Goal: Transaction & Acquisition: Download file/media

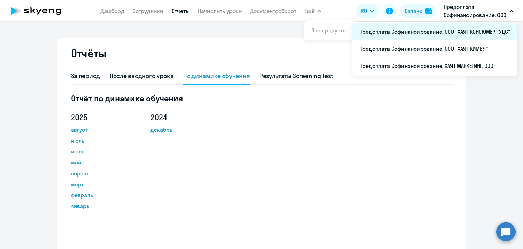
click at [470, 32] on li "Предоплата Софинансирование, ООО "ХАЯТ КОНСЮМЕР ГУДС"" at bounding box center [434, 31] width 165 height 17
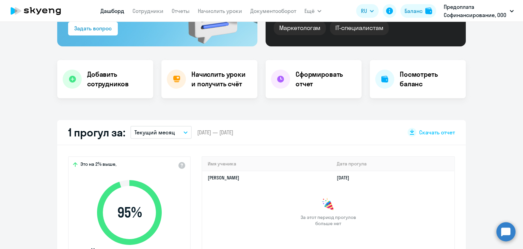
select select "30"
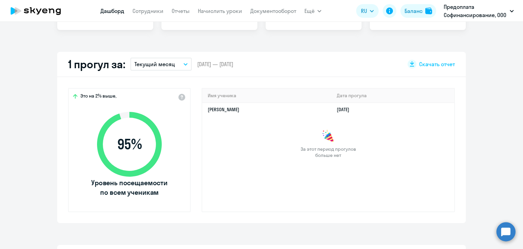
scroll to position [136, 0]
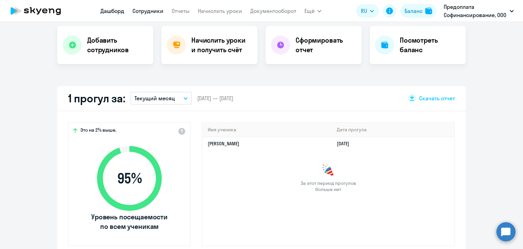
click at [156, 13] on link "Сотрудники" at bounding box center [147, 10] width 31 height 7
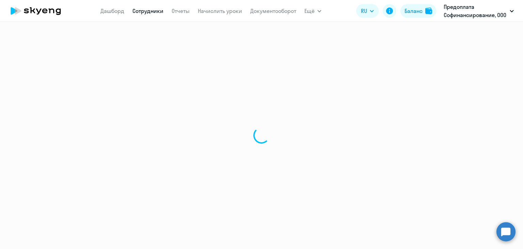
select select "30"
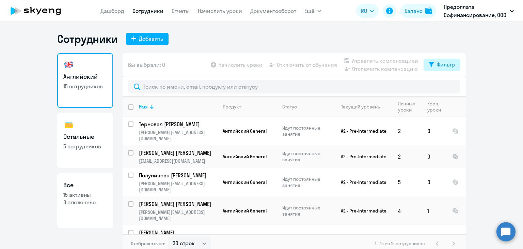
click at [443, 64] on div "Фильтр" at bounding box center [445, 64] width 18 height 8
click at [446, 89] on span at bounding box center [447, 86] width 12 height 7
click at [441, 87] on input "checkbox" at bounding box center [440, 86] width 0 height 0
checkbox input "true"
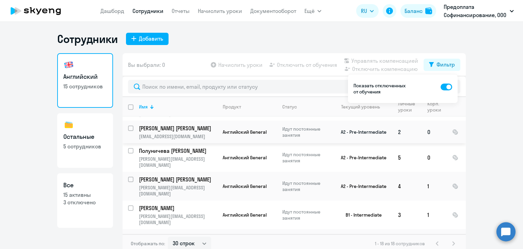
scroll to position [34, 0]
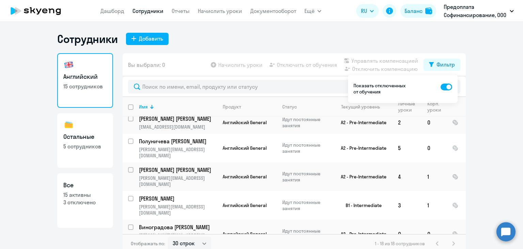
click at [505, 99] on ng-component "Сотрудники Добавить Английский 15 сотрудников Остальные 5 сотрудников Все 15 ак…" at bounding box center [261, 142] width 523 height 221
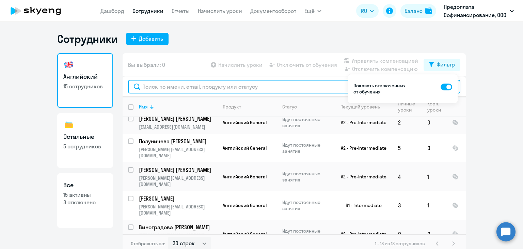
click at [321, 91] on input "text" at bounding box center [294, 87] width 332 height 14
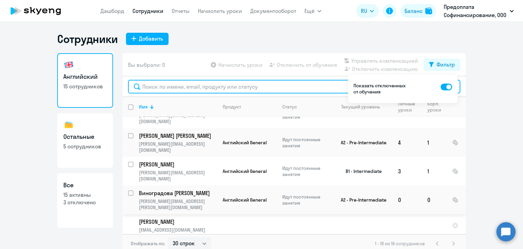
scroll to position [102, 0]
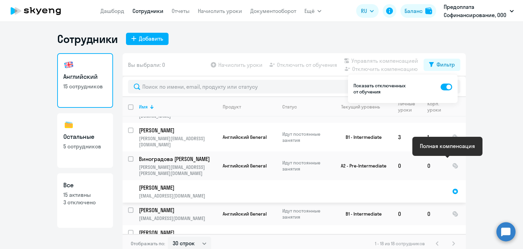
click at [452, 188] on div at bounding box center [455, 191] width 6 height 6
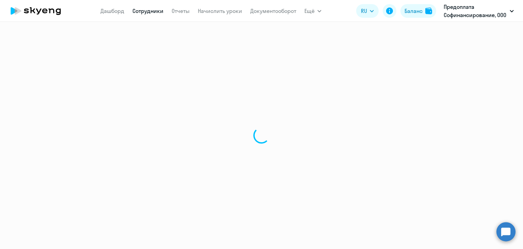
select select "english"
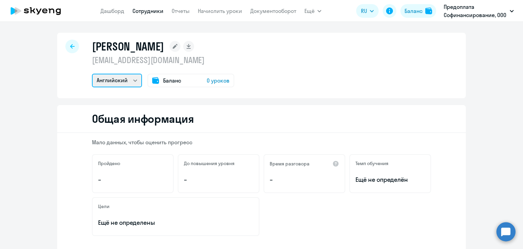
click at [131, 79] on select "Английский" at bounding box center [117, 81] width 50 height 14
click at [266, 65] on div "[PERSON_NAME] [EMAIL_ADDRESS][DOMAIN_NAME] Английский Баланс 0 уроков" at bounding box center [261, 65] width 409 height 65
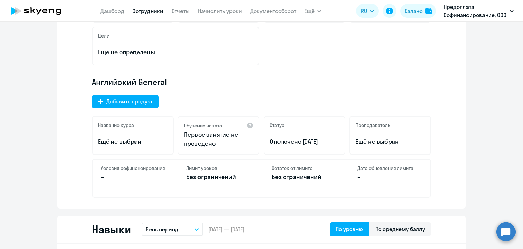
scroll to position [204, 0]
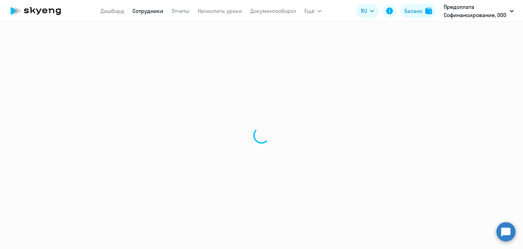
select select "30"
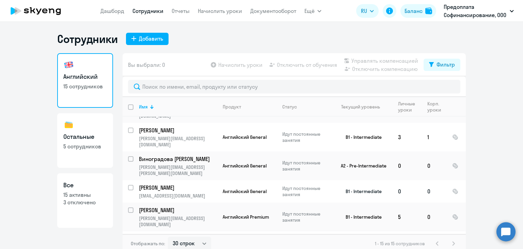
scroll to position [136, 0]
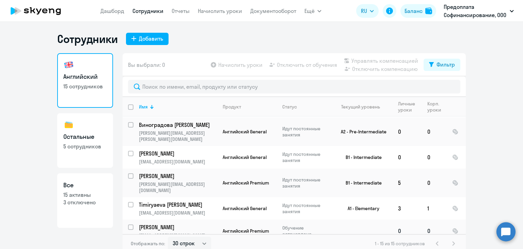
click at [159, 223] on p "[PERSON_NAME]" at bounding box center [177, 226] width 77 height 7
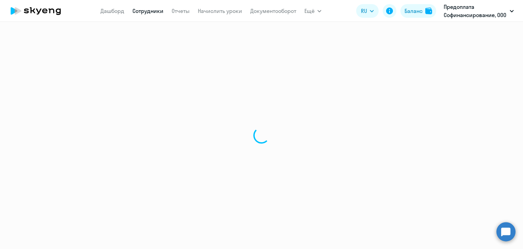
select select "english"
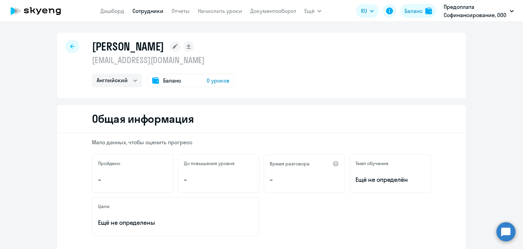
select select "30"
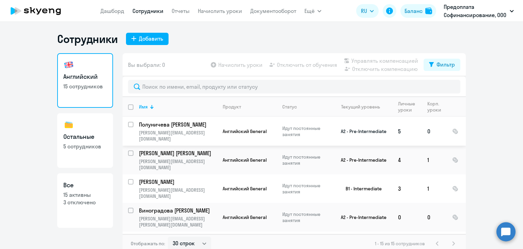
scroll to position [68, 0]
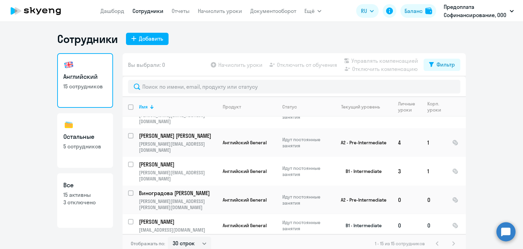
click at [158, 218] on p "[PERSON_NAME]" at bounding box center [177, 221] width 77 height 7
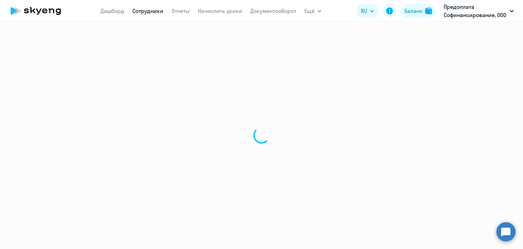
select select "english"
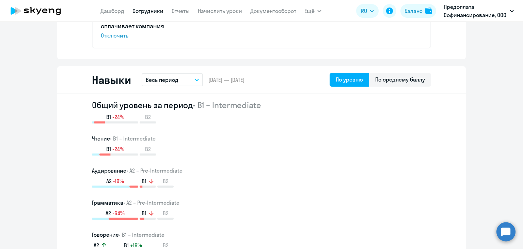
scroll to position [272, 0]
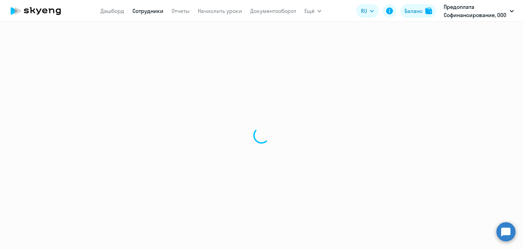
select select "30"
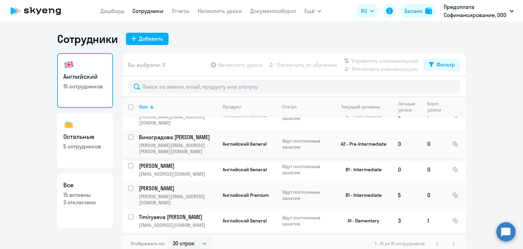
scroll to position [136, 0]
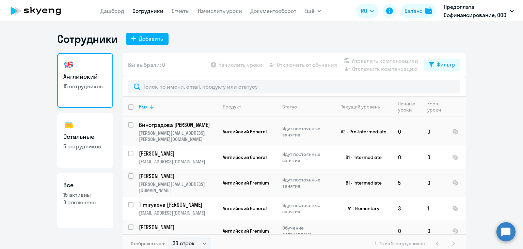
click at [181, 223] on p "[PERSON_NAME]" at bounding box center [177, 226] width 77 height 7
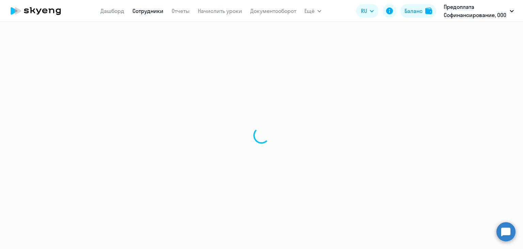
select select "english"
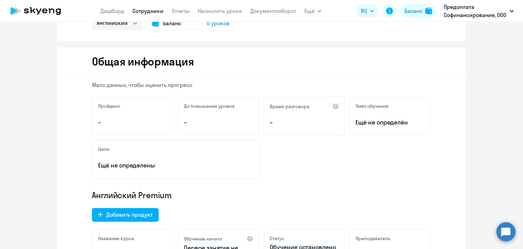
scroll to position [34, 0]
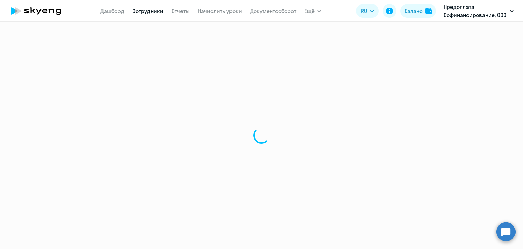
select select "30"
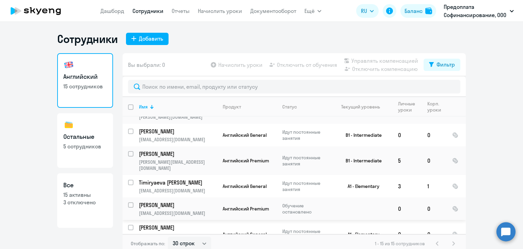
scroll to position [170, 0]
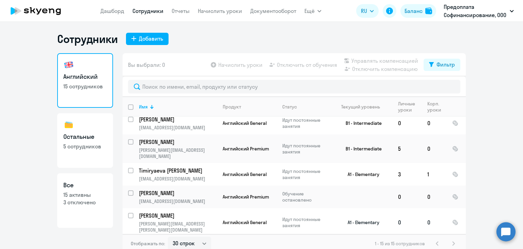
click at [148, 211] on p "[PERSON_NAME]" at bounding box center [177, 214] width 77 height 7
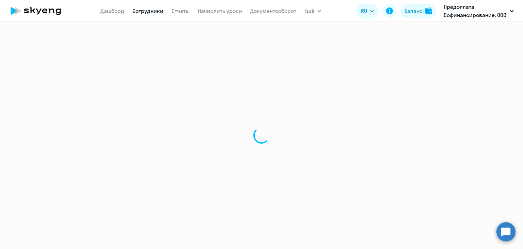
select select "english"
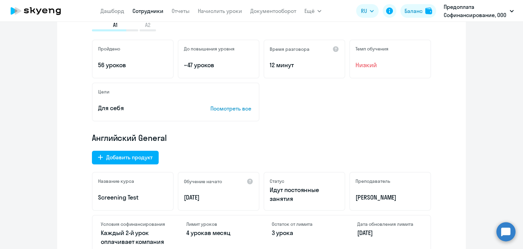
scroll to position [136, 0]
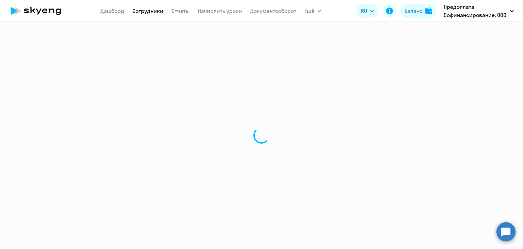
select select "30"
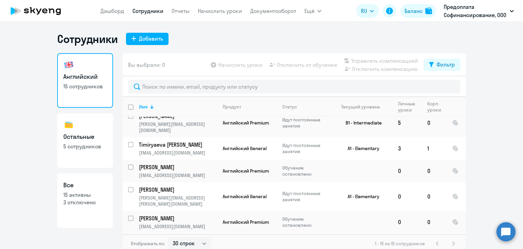
scroll to position [204, 0]
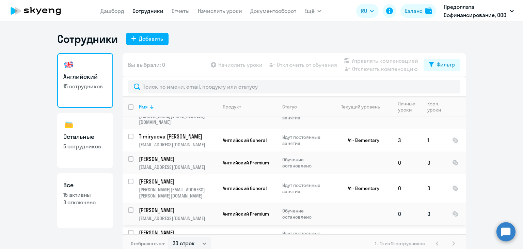
click at [162, 206] on p "[PERSON_NAME]" at bounding box center [177, 209] width 77 height 7
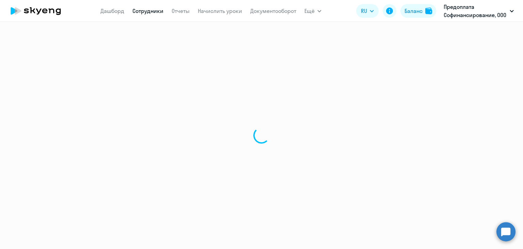
select select "english"
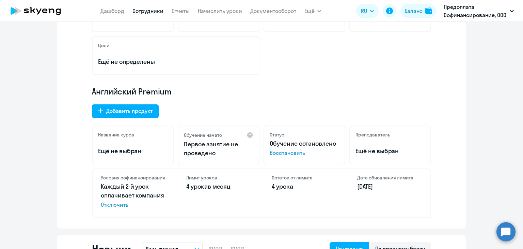
scroll to position [170, 0]
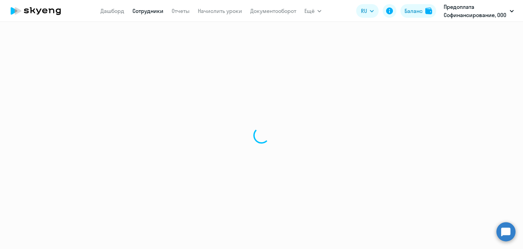
select select "30"
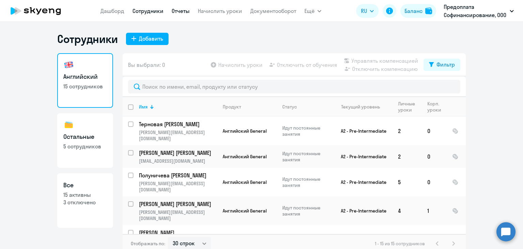
click at [185, 11] on link "Отчеты" at bounding box center [181, 10] width 18 height 7
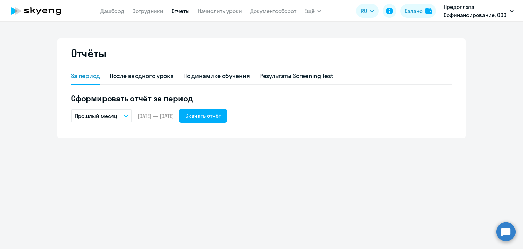
click at [124, 115] on icon "button" at bounding box center [126, 116] width 4 height 2
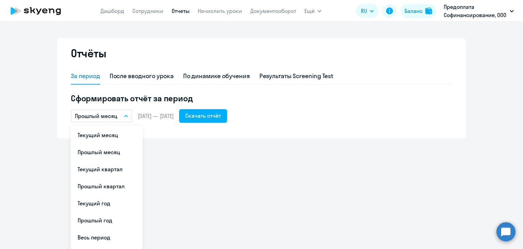
drag, startPoint x: 108, startPoint y: 137, endPoint x: 112, endPoint y: 136, distance: 4.8
click at [108, 137] on li "Текущий месяц" at bounding box center [107, 134] width 72 height 17
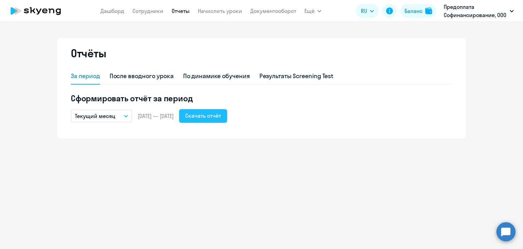
click at [220, 114] on div "Скачать отчёт" at bounding box center [203, 115] width 36 height 8
click at [144, 11] on link "Сотрудники" at bounding box center [147, 10] width 31 height 7
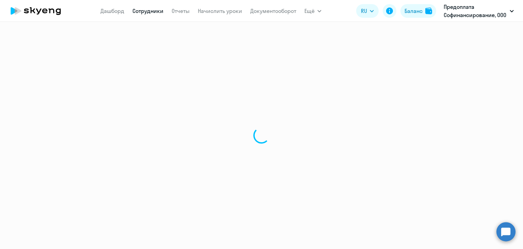
select select "30"
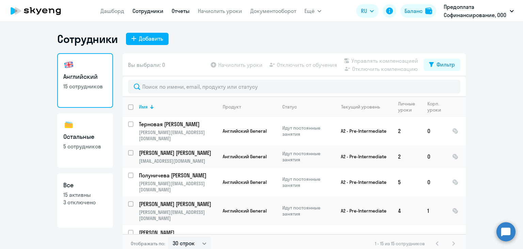
click at [177, 13] on link "Отчеты" at bounding box center [181, 10] width 18 height 7
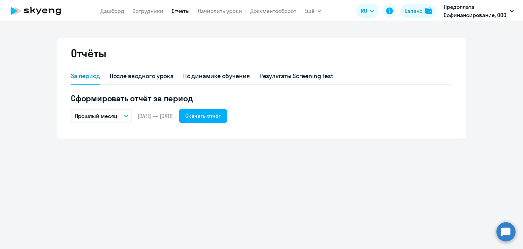
click at [124, 116] on icon "button" at bounding box center [126, 116] width 4 height 2
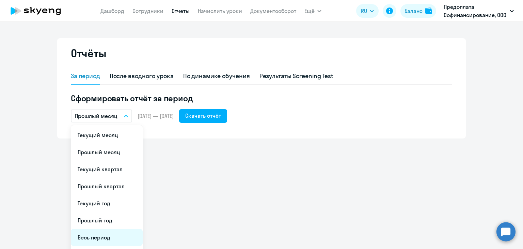
click at [106, 237] on li "Весь период" at bounding box center [107, 236] width 72 height 17
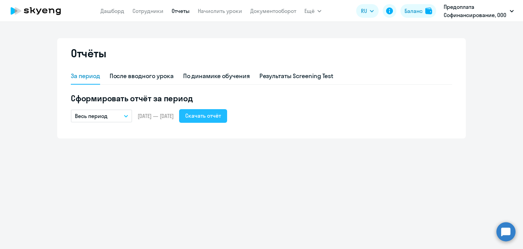
click at [215, 113] on div "Скачать отчёт" at bounding box center [203, 115] width 36 height 8
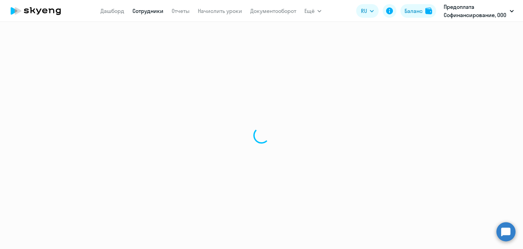
select select "30"
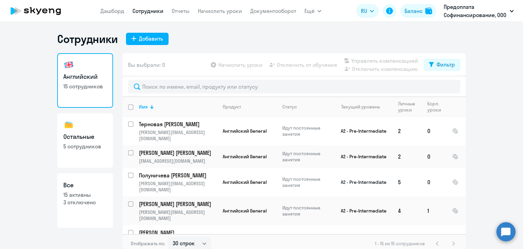
drag, startPoint x: 104, startPoint y: 236, endPoint x: 217, endPoint y: 170, distance: 130.4
click at [105, 234] on div "Английский 15 сотрудников Остальные 5 сотрудников Все 15 активны 3 отключено" at bounding box center [85, 150] width 56 height 195
click at [444, 63] on div "Фильтр" at bounding box center [445, 64] width 18 height 8
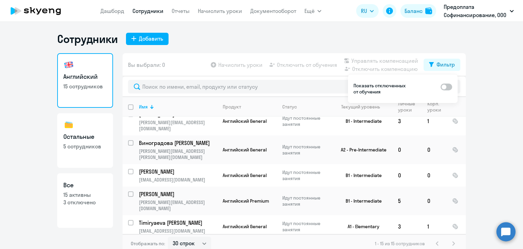
scroll to position [119, 0]
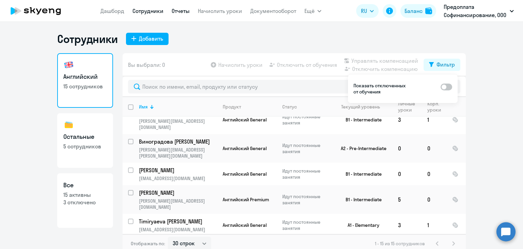
click at [176, 11] on link "Отчеты" at bounding box center [181, 10] width 18 height 7
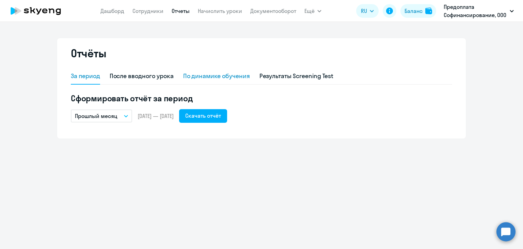
click at [196, 77] on div "По динамике обучения" at bounding box center [216, 75] width 67 height 9
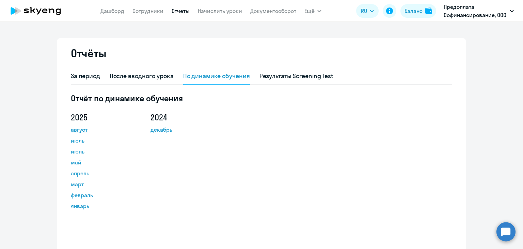
click at [74, 129] on link "август" at bounding box center [101, 129] width 61 height 8
